Goal: Task Accomplishment & Management: Manage account settings

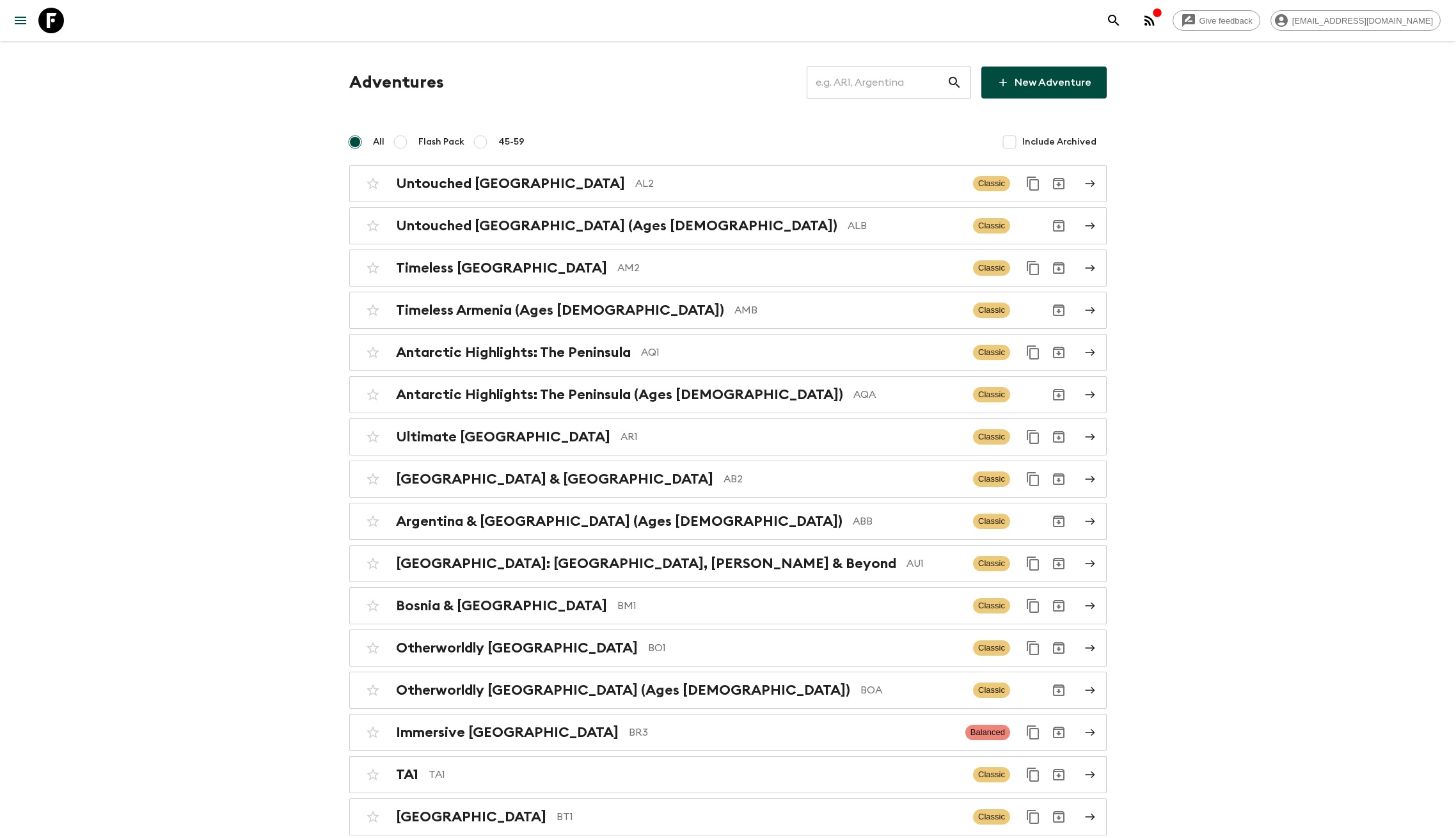
click at [871, 92] on input "text" at bounding box center [877, 82] width 140 height 36
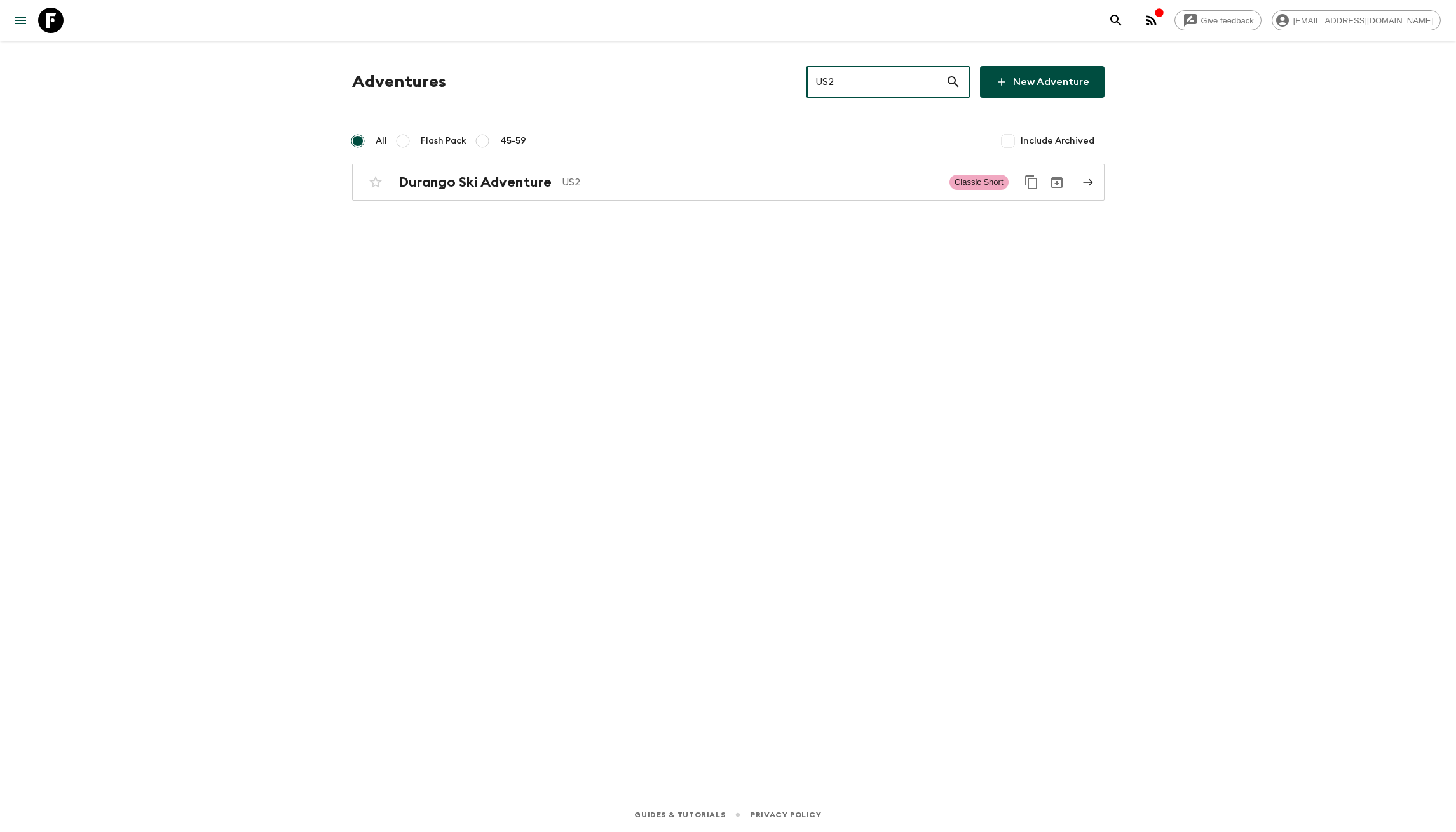
type input "US2"
click at [513, 452] on div "Adventures US2 ​ New Adventure All Flash Pack 45-59 Include Archived [GEOGRAPHI…" at bounding box center [728, 402] width 814 height 722
click at [808, 186] on p "US2" at bounding box center [751, 182] width 378 height 15
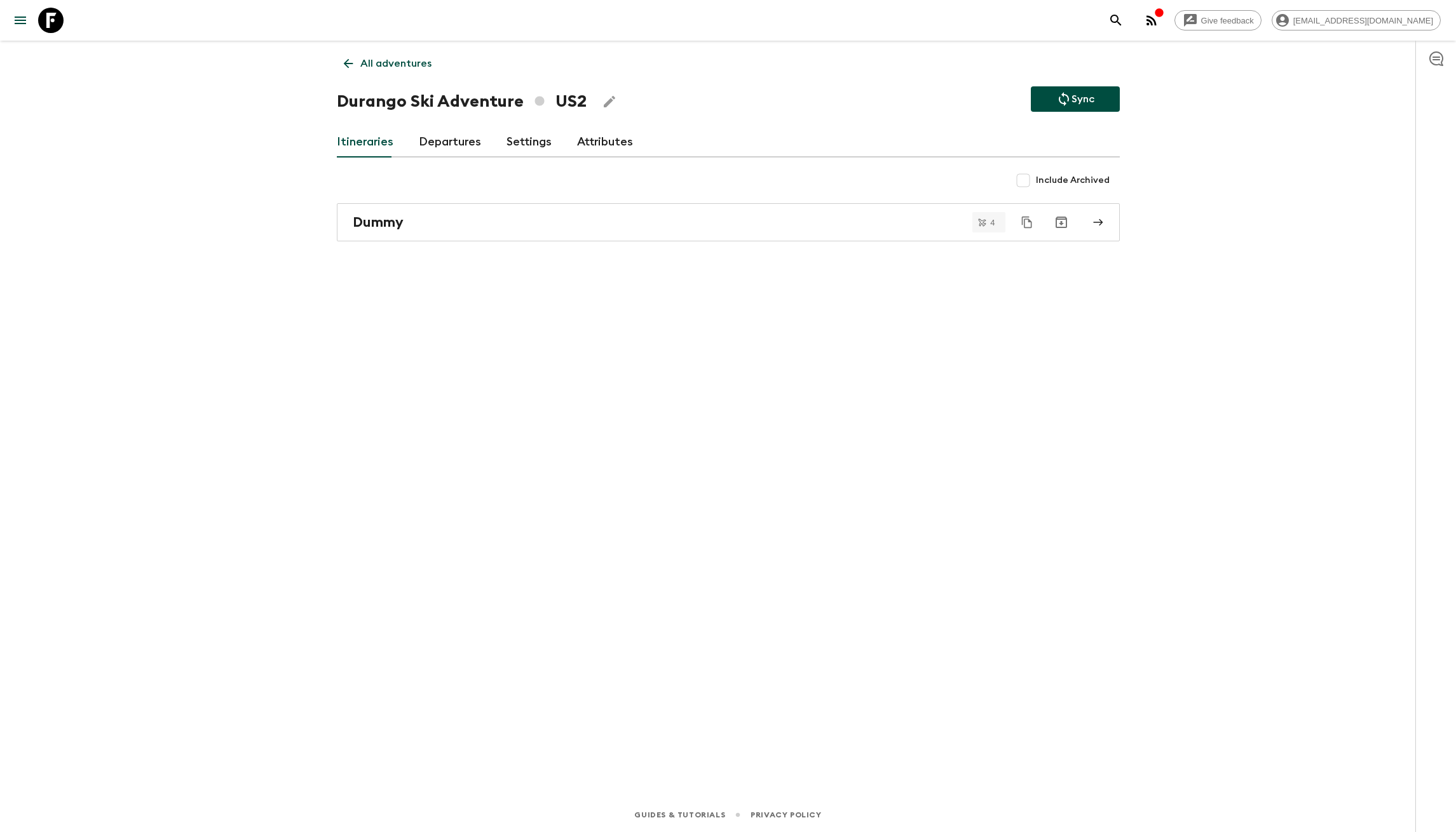
click at [535, 134] on link "Settings" at bounding box center [529, 142] width 45 height 31
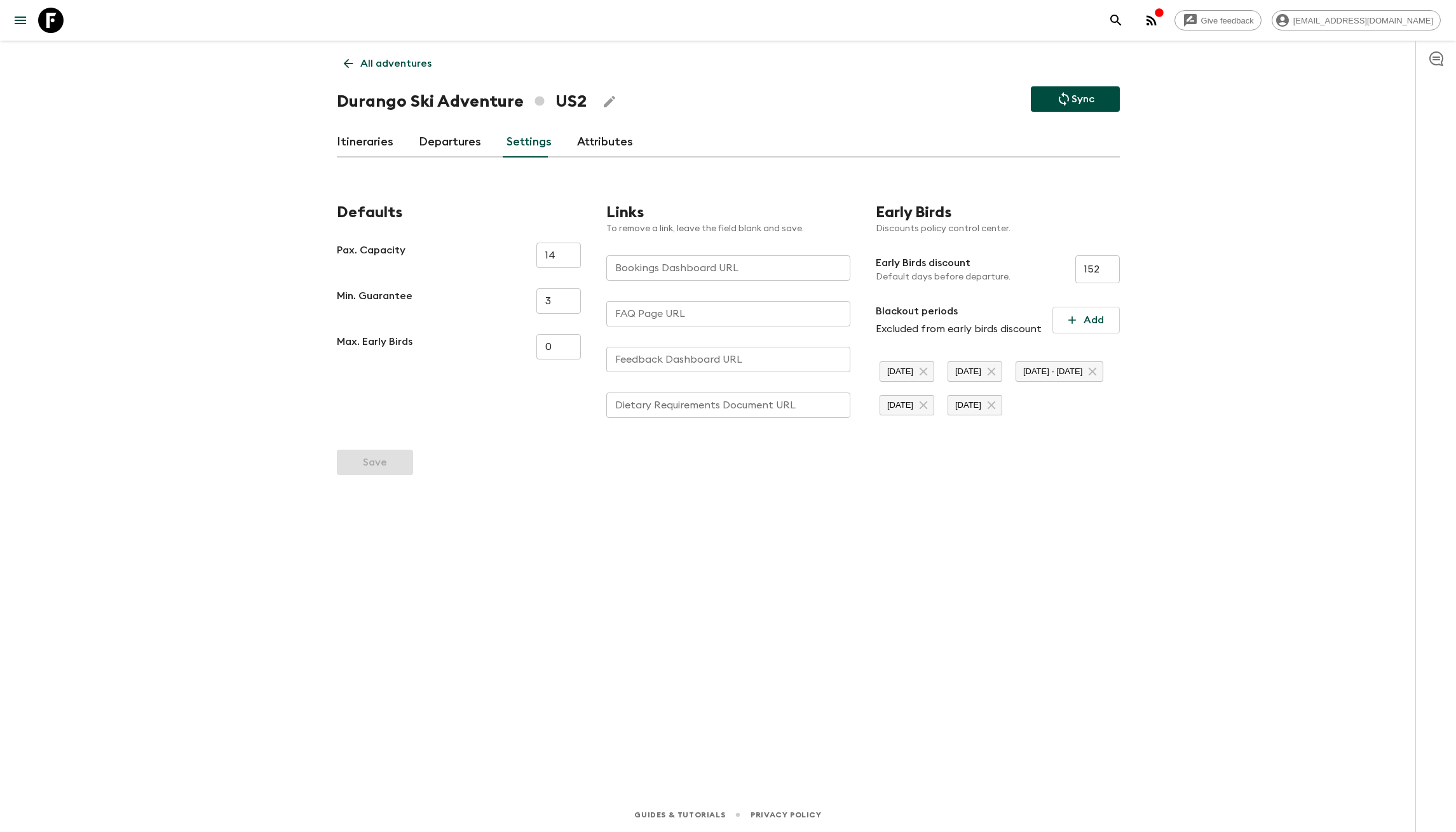
click at [584, 148] on link "Attributes" at bounding box center [605, 142] width 56 height 31
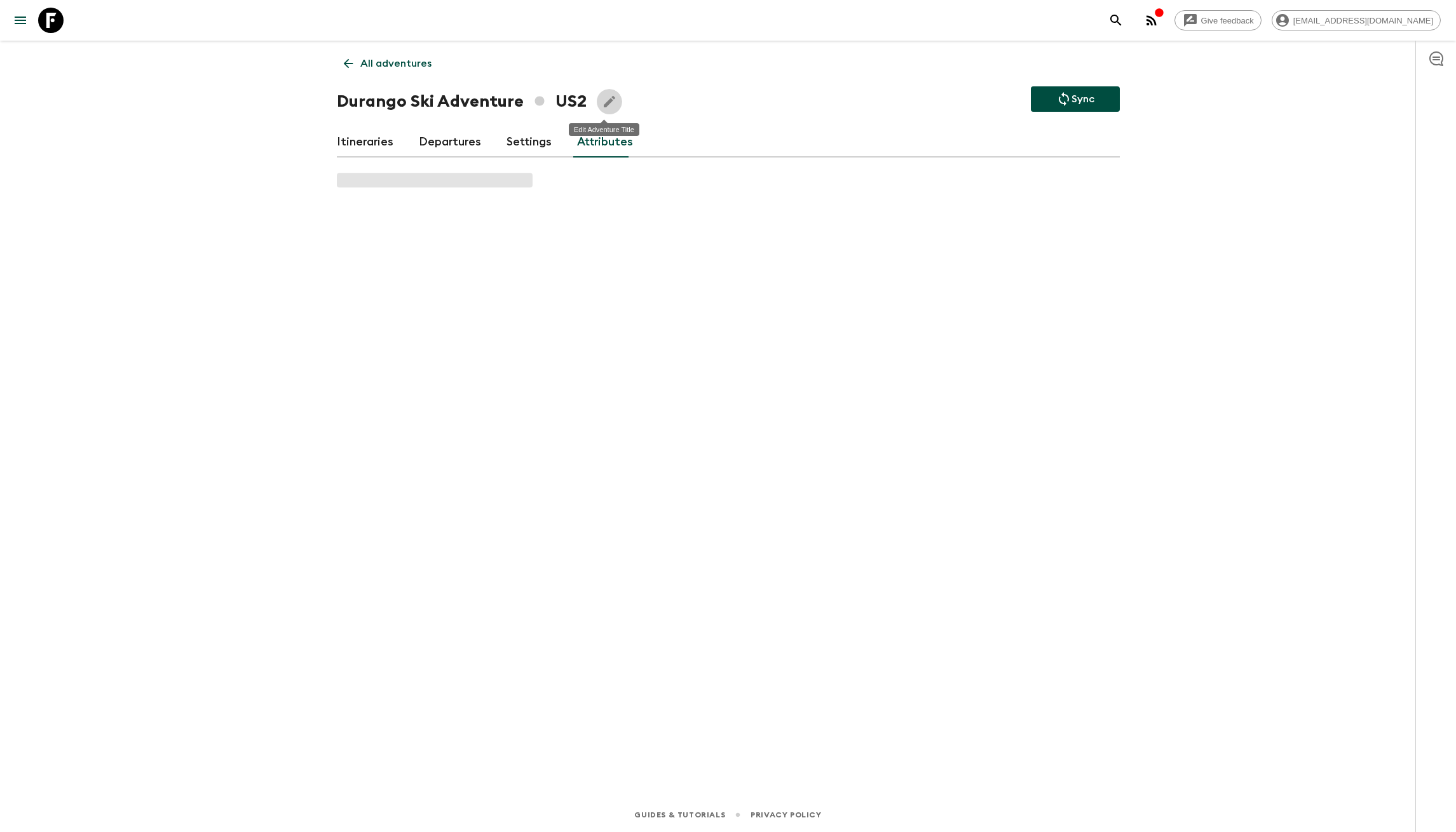
click at [604, 104] on icon "Edit Adventure Title" at bounding box center [610, 101] width 11 height 11
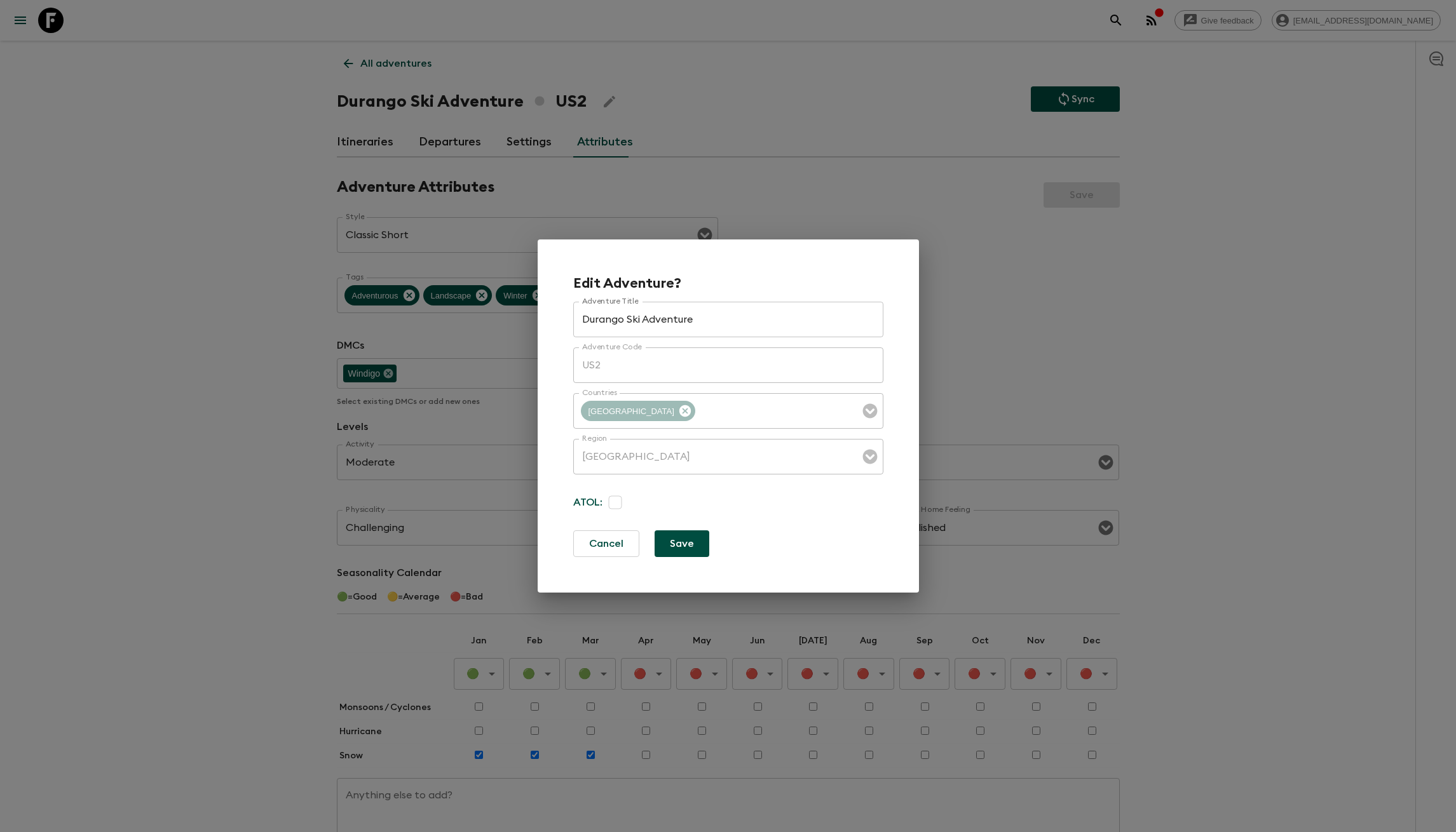
click at [341, 296] on div "Edit Adventure? Adventure Title Durango Ski Adventure Adventure Title Adventure…" at bounding box center [728, 416] width 1456 height 832
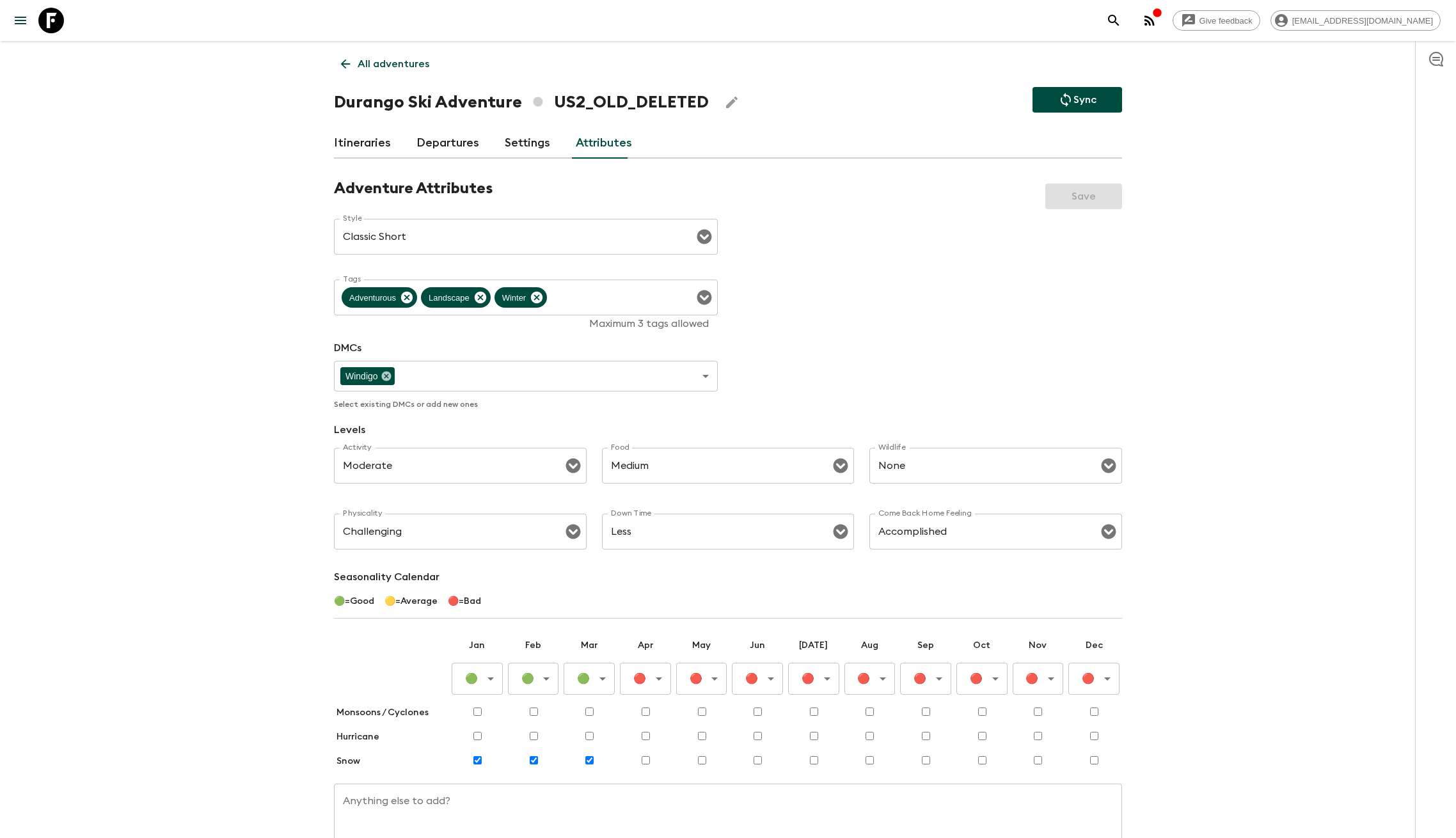
click at [629, 97] on h1 "Durango Ski Adventure US2_OLD_DELETED" at bounding box center [521, 102] width 375 height 25
click at [887, 194] on div "Adventure Attributes Save" at bounding box center [728, 196] width 788 height 35
click at [355, 73] on link "All adventures" at bounding box center [386, 64] width 103 height 25
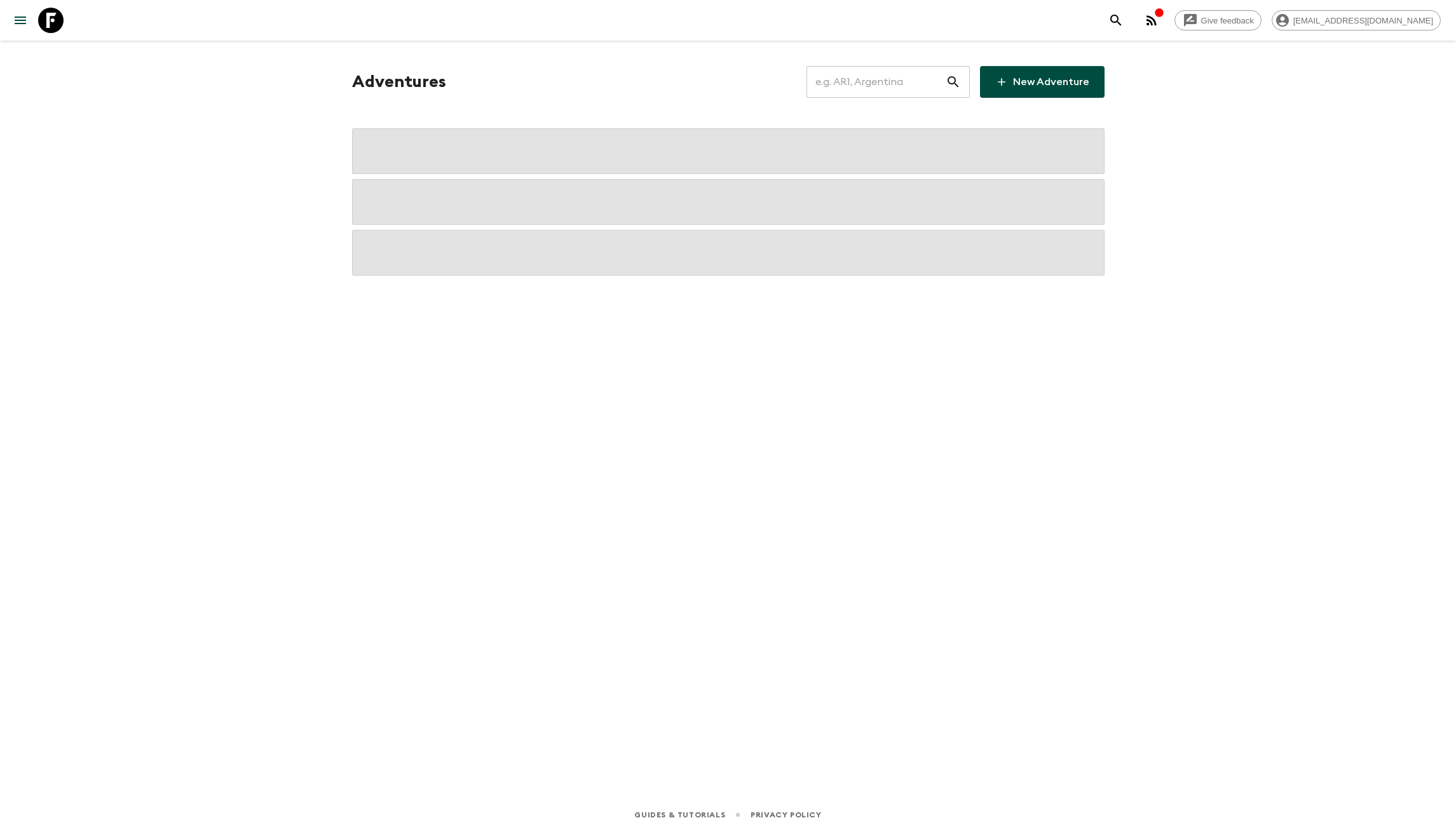
click at [886, 88] on input "text" at bounding box center [876, 82] width 139 height 35
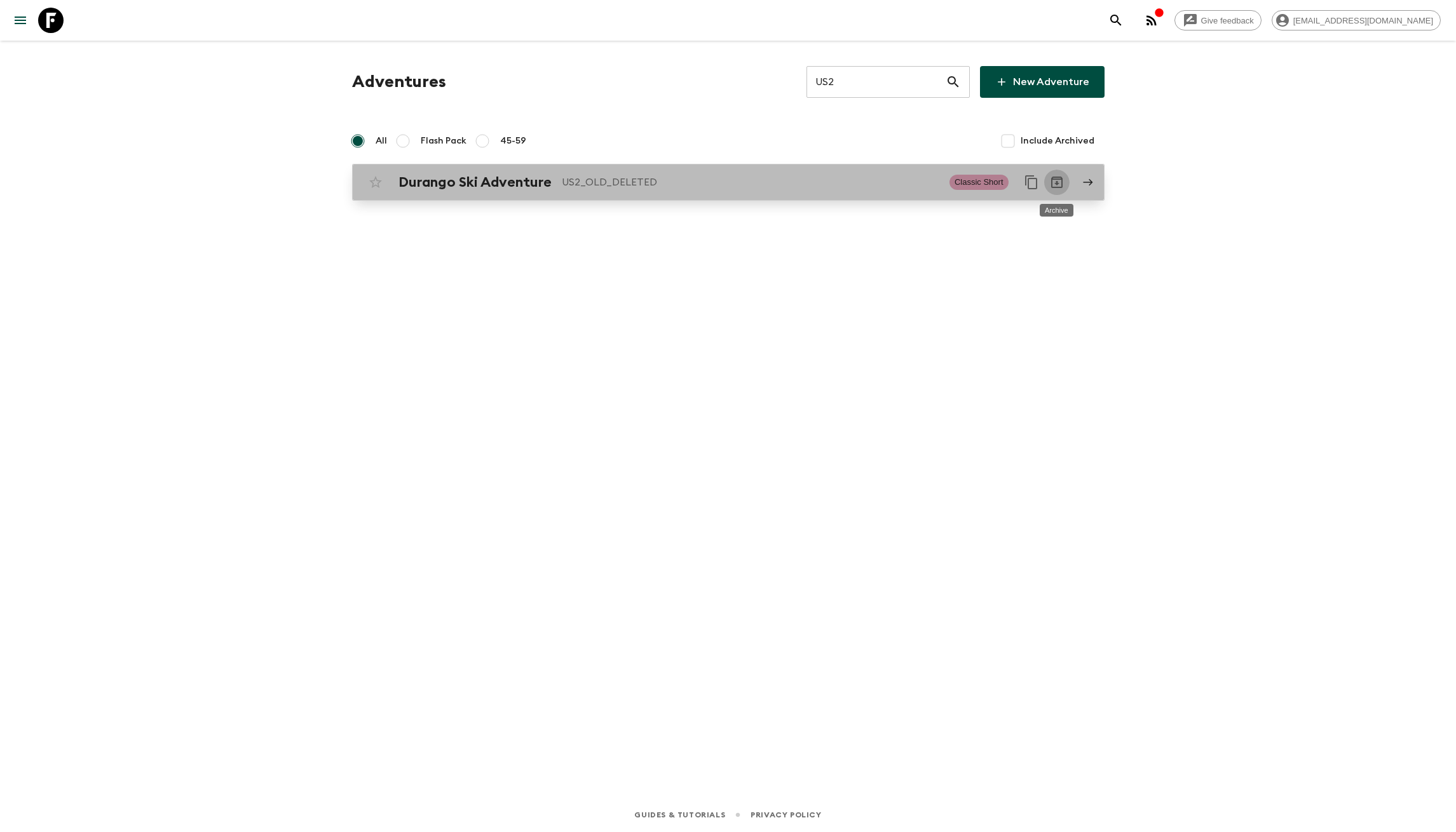
click at [1054, 185] on icon "Archive" at bounding box center [1057, 182] width 15 height 15
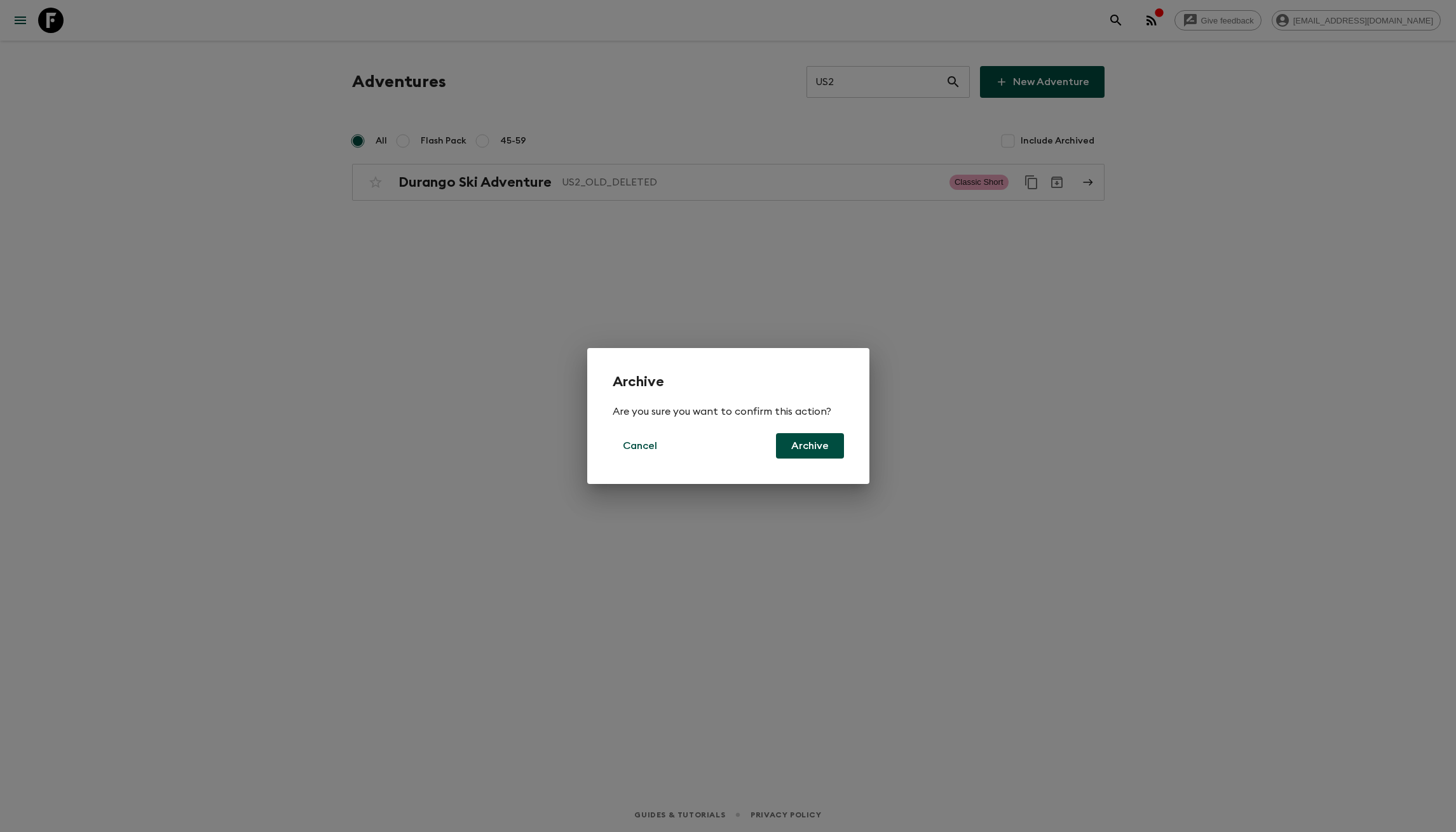
click at [798, 442] on button "Archive" at bounding box center [809, 445] width 68 height 25
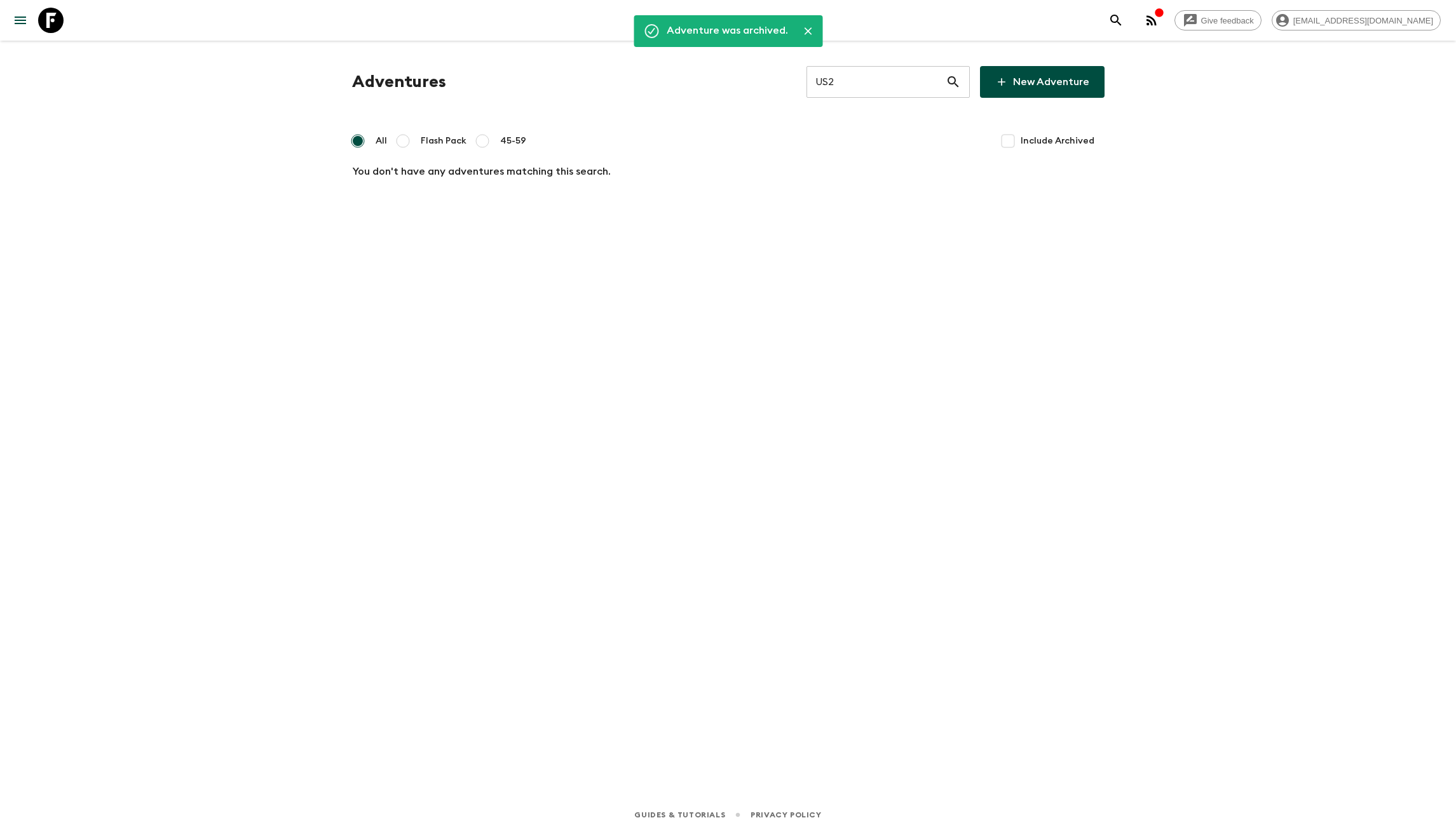
click at [875, 82] on input "US2" at bounding box center [876, 82] width 139 height 35
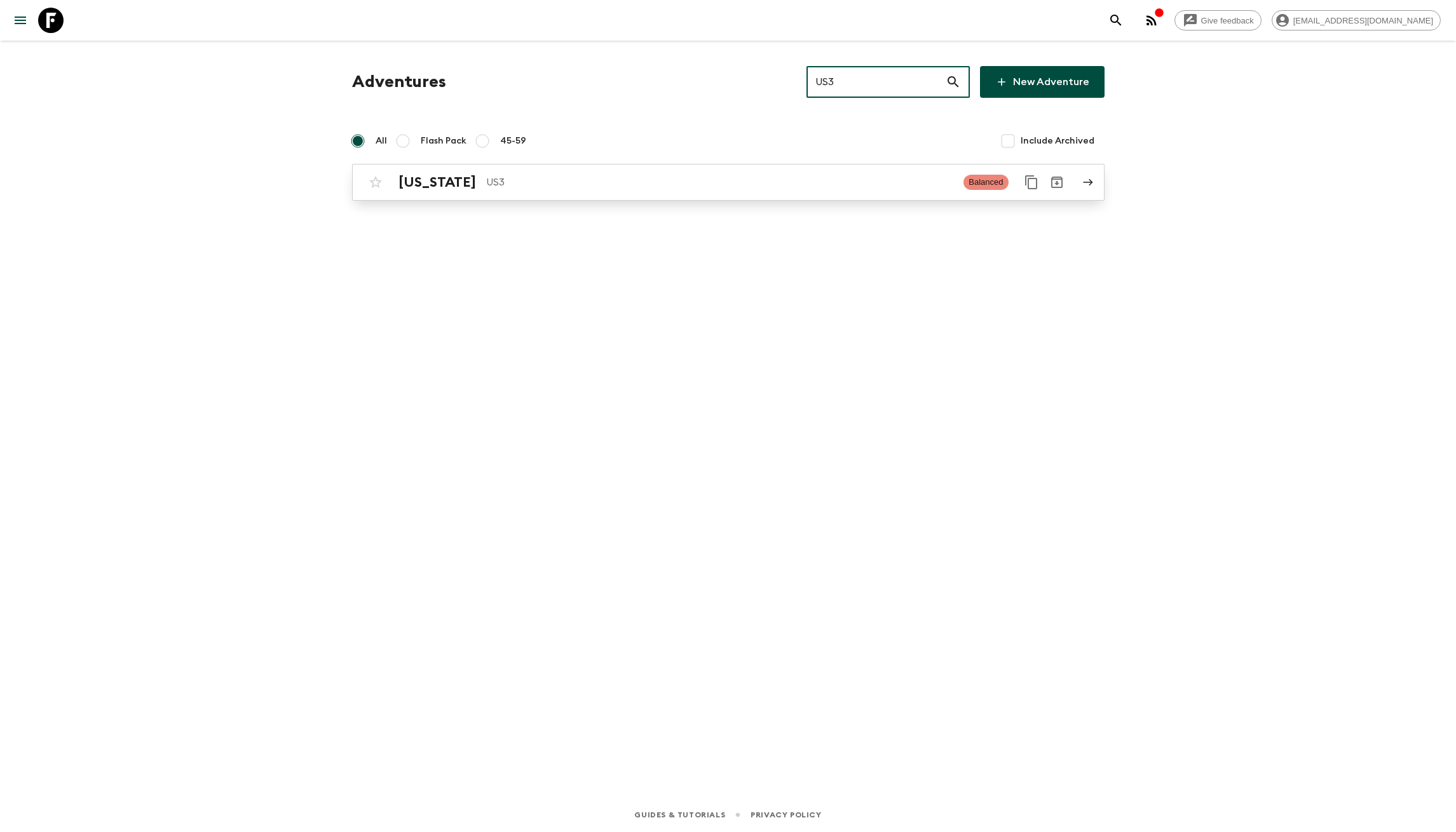
type input "US3"
click at [703, 183] on p "US3" at bounding box center [720, 182] width 468 height 15
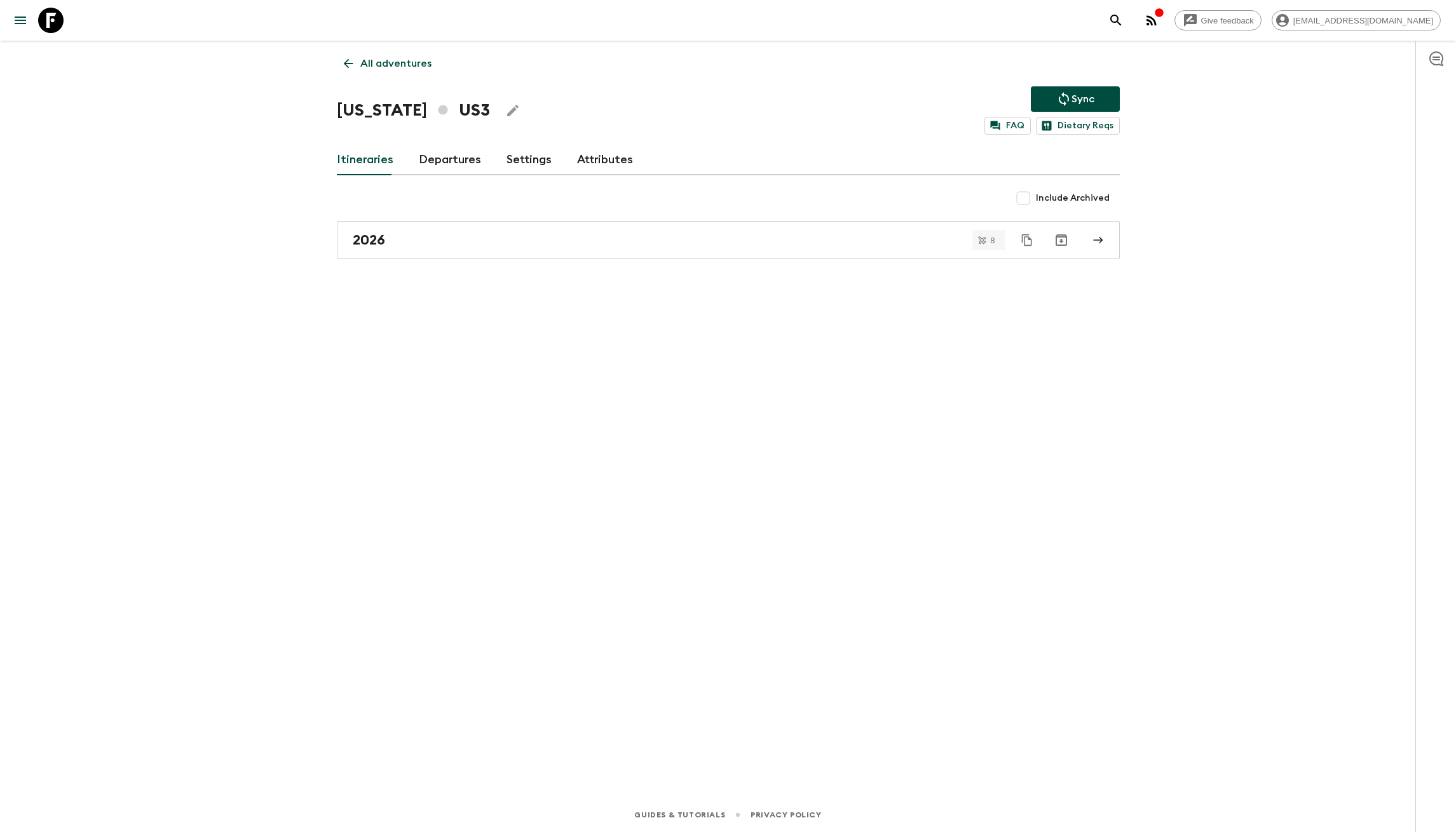
click at [614, 359] on div "All adventures Hawaii US3 Sync FAQ Dietary Reqs Itineraries Departures Settings…" at bounding box center [728, 402] width 814 height 722
click at [539, 160] on link "Settings" at bounding box center [529, 160] width 45 height 31
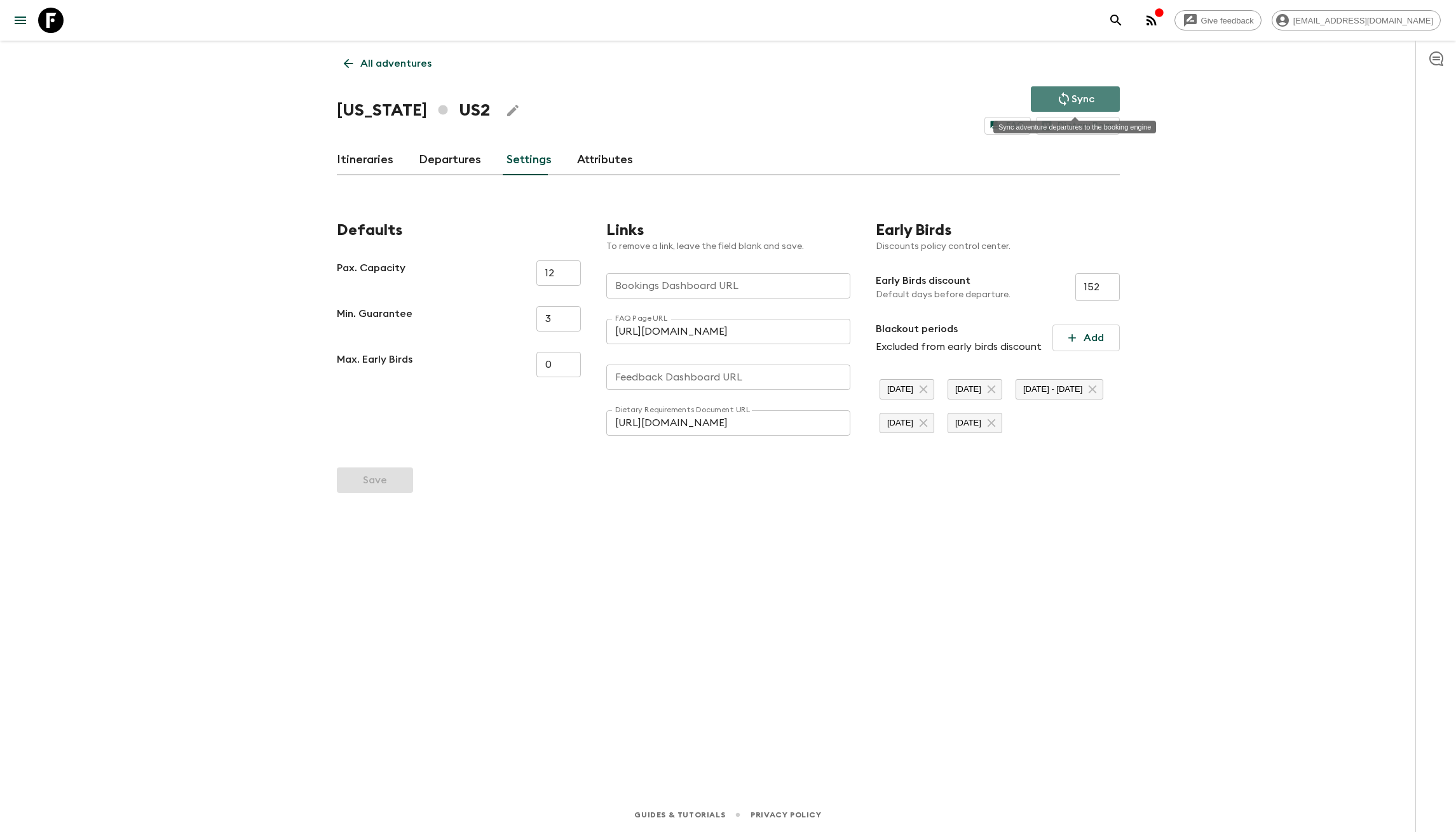
click at [1094, 98] on p "Sync" at bounding box center [1083, 99] width 23 height 15
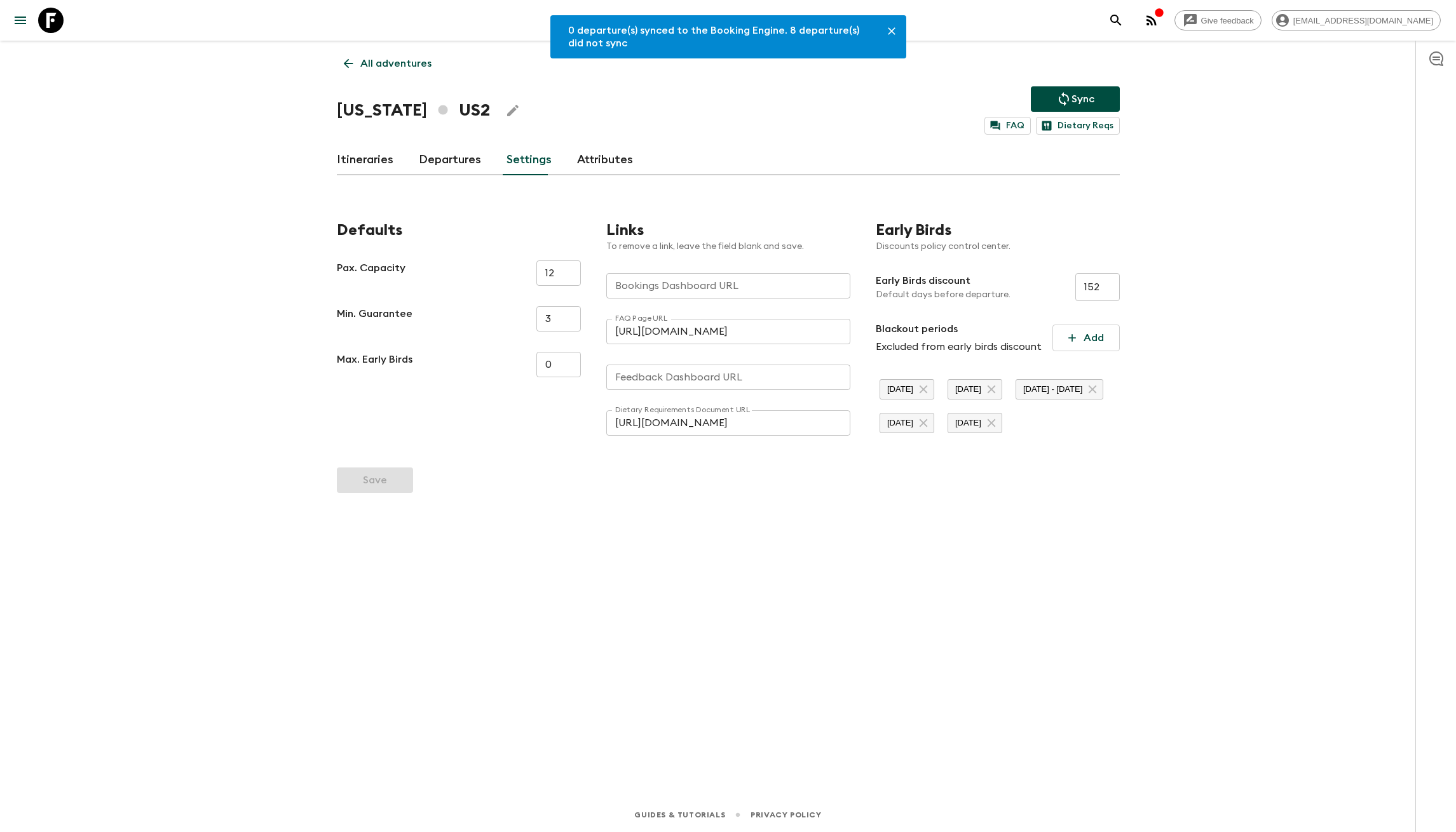
click at [506, 110] on icon "Edit Adventure Title" at bounding box center [513, 110] width 15 height 15
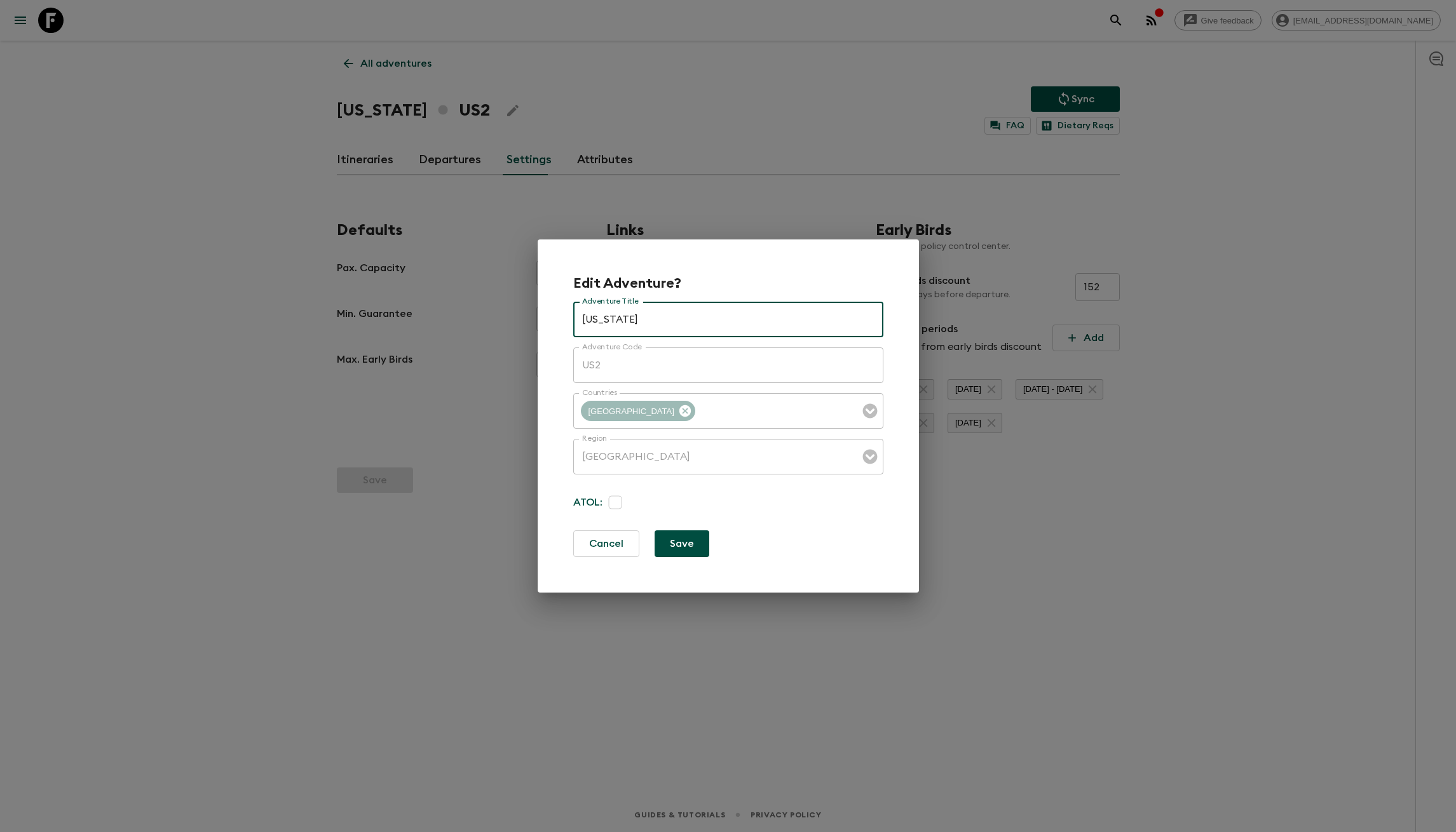
click at [688, 552] on button "Save" at bounding box center [682, 544] width 55 height 27
